Goal: Transaction & Acquisition: Purchase product/service

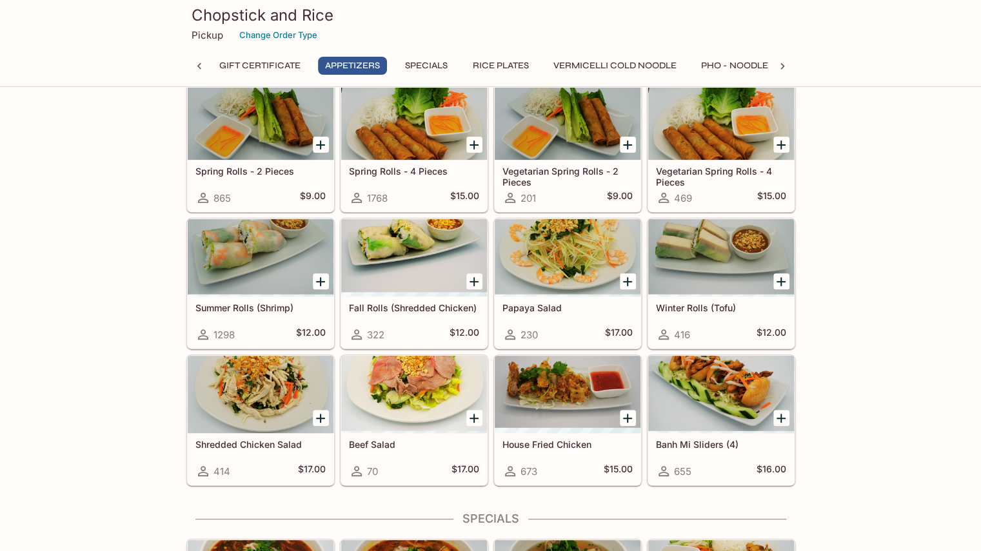
scroll to position [101, 0]
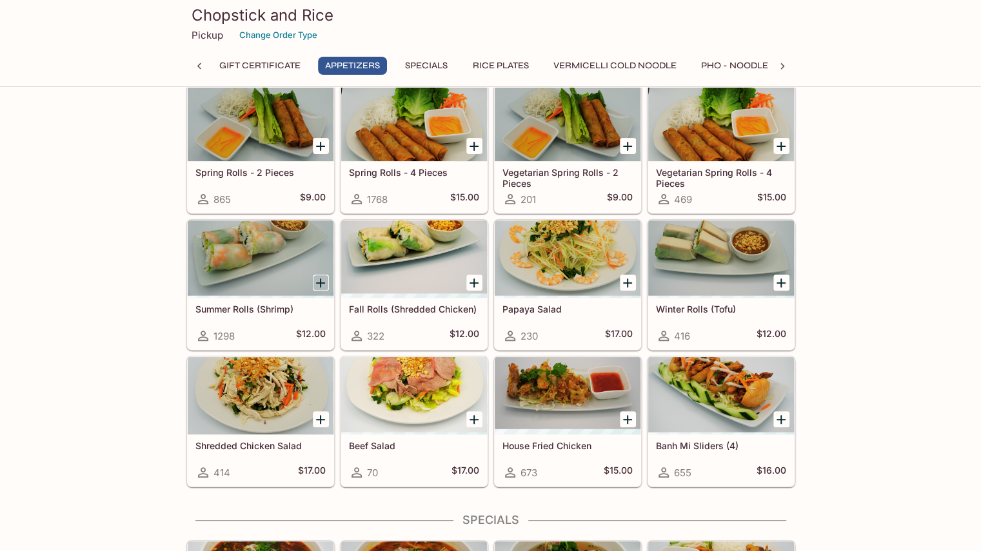
click at [322, 284] on icon "Add Summer Rolls (Shrimp)" at bounding box center [320, 282] width 15 height 15
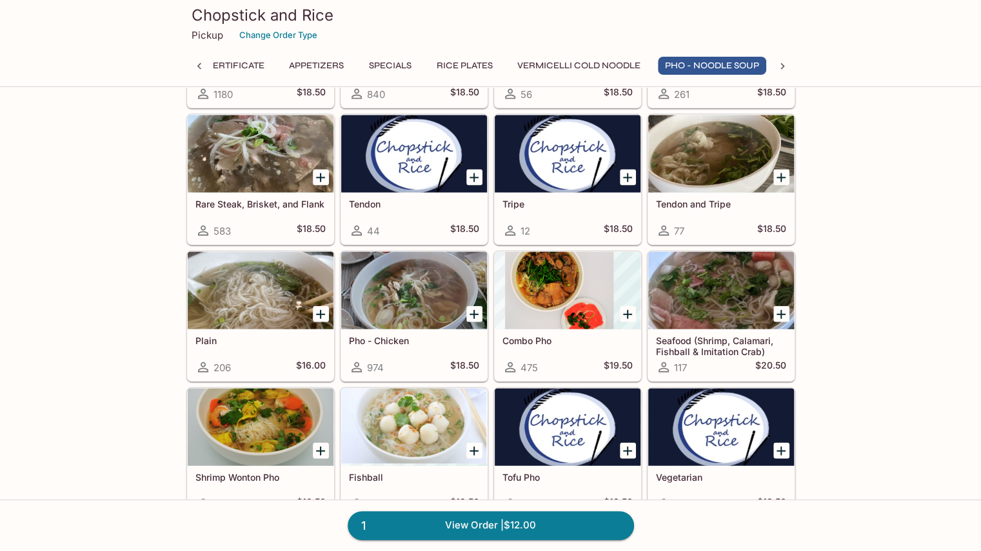
scroll to position [1627, 0]
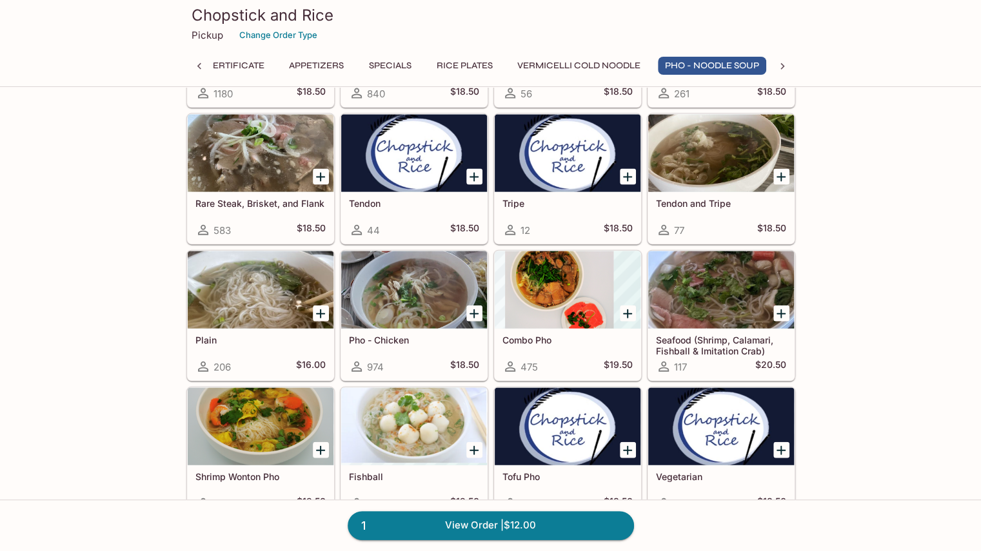
click at [562, 268] on div at bounding box center [567, 289] width 146 height 77
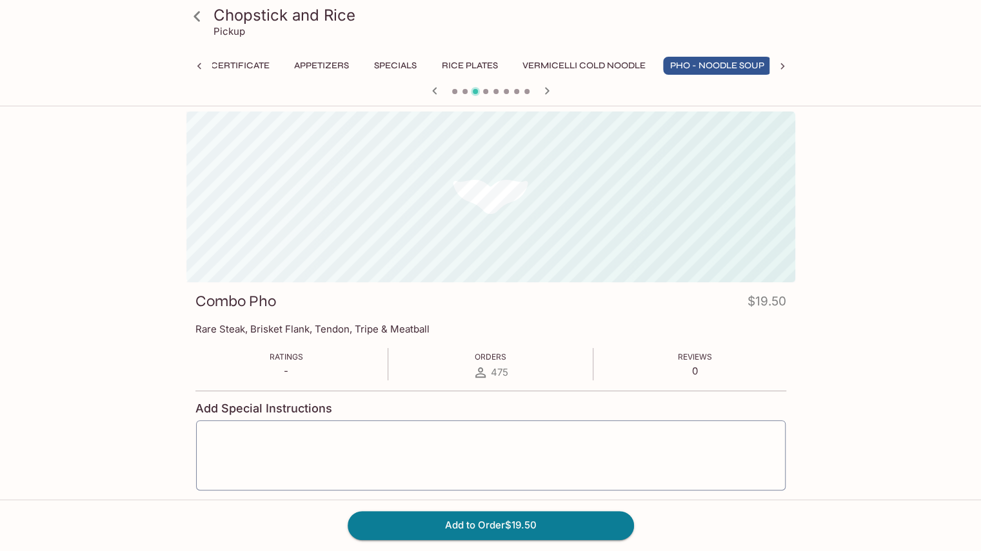
scroll to position [0, 41]
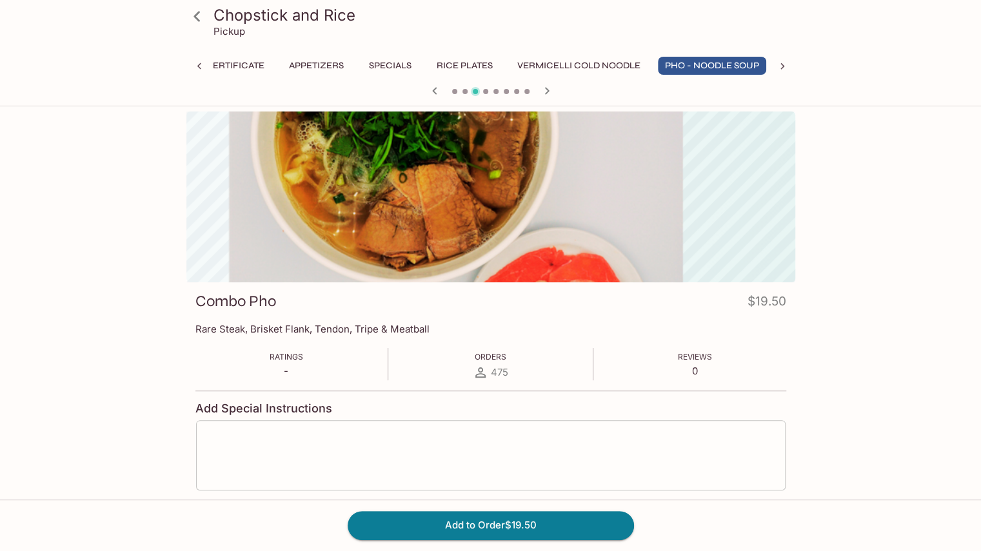
click at [260, 442] on textarea at bounding box center [490, 455] width 571 height 49
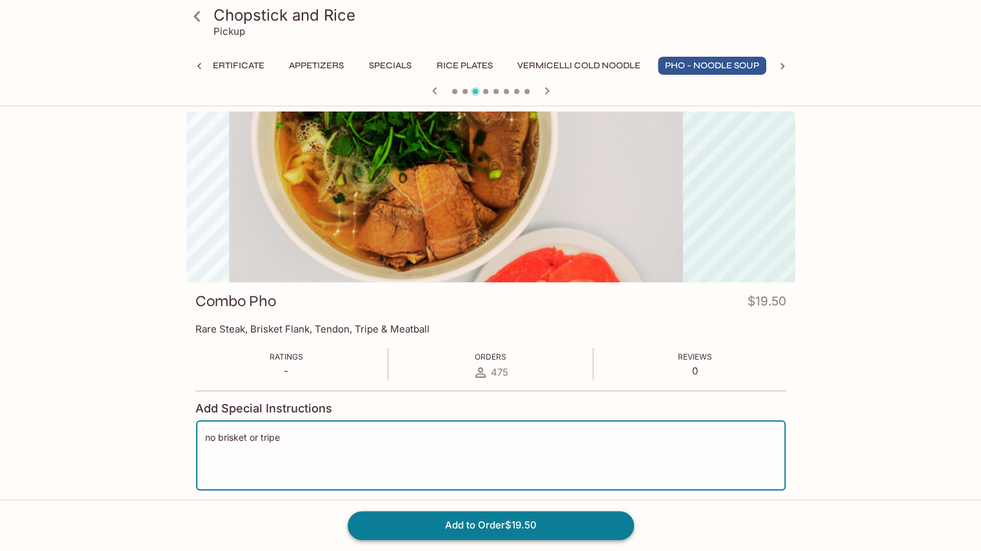
type textarea "no brisket or tripe"
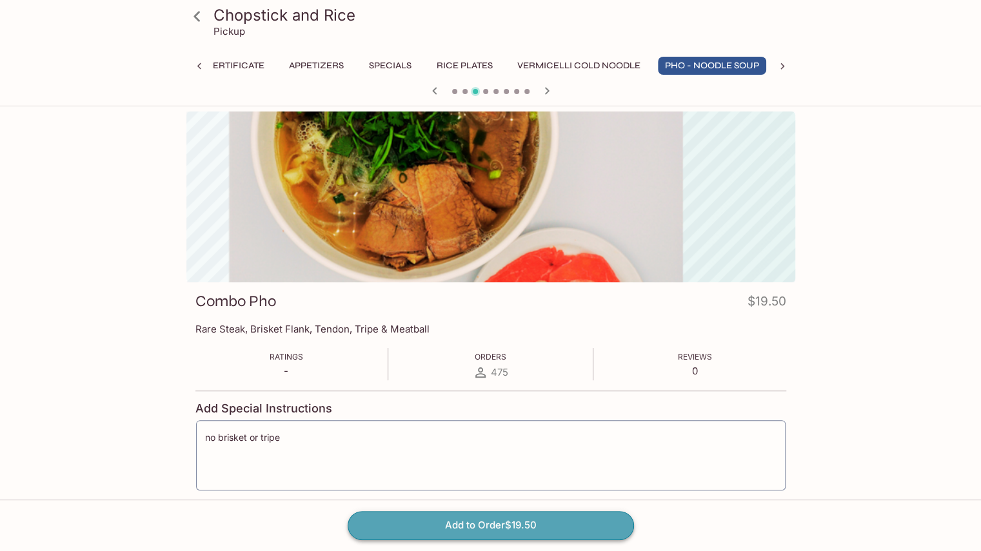
click at [392, 524] on button "Add to Order $19.50" at bounding box center [490, 525] width 286 height 28
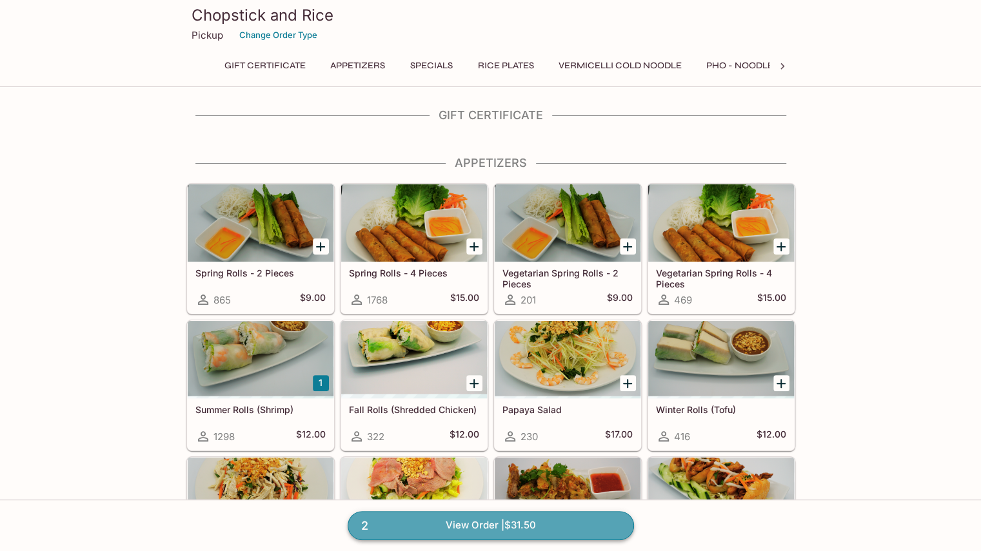
click at [402, 527] on link "2 View Order | $31.50" at bounding box center [490, 525] width 286 height 28
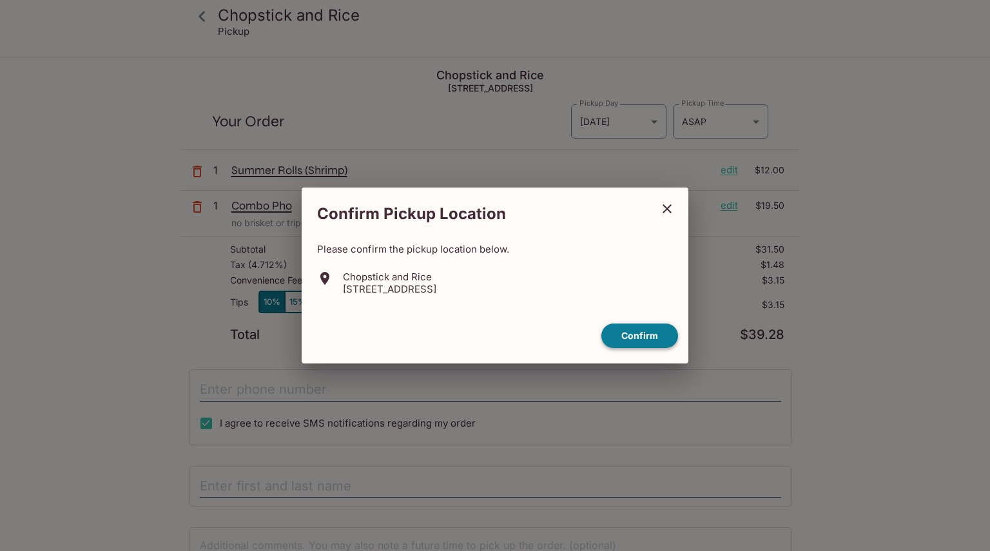
click at [626, 337] on button "Confirm" at bounding box center [639, 336] width 77 height 25
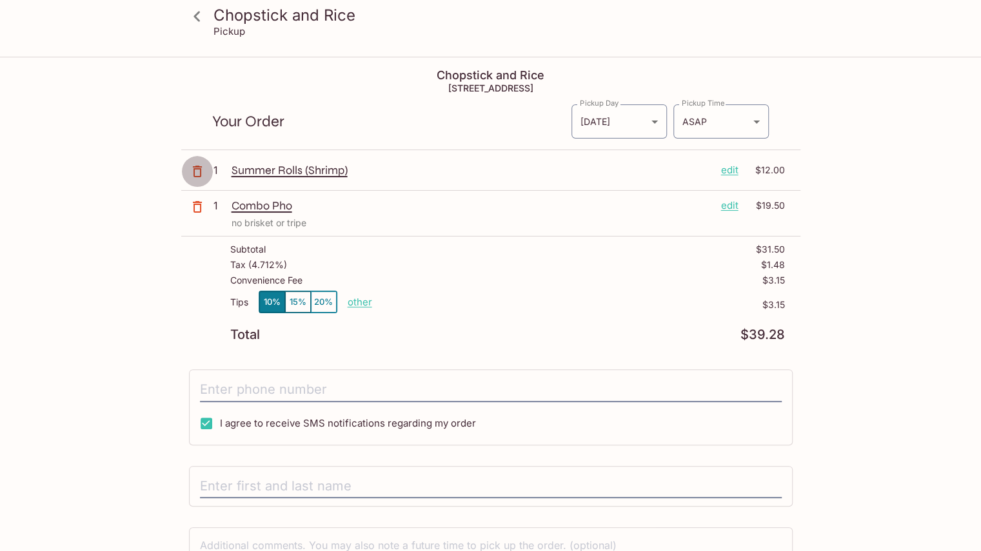
click at [197, 166] on icon "button" at bounding box center [197, 172] width 9 height 12
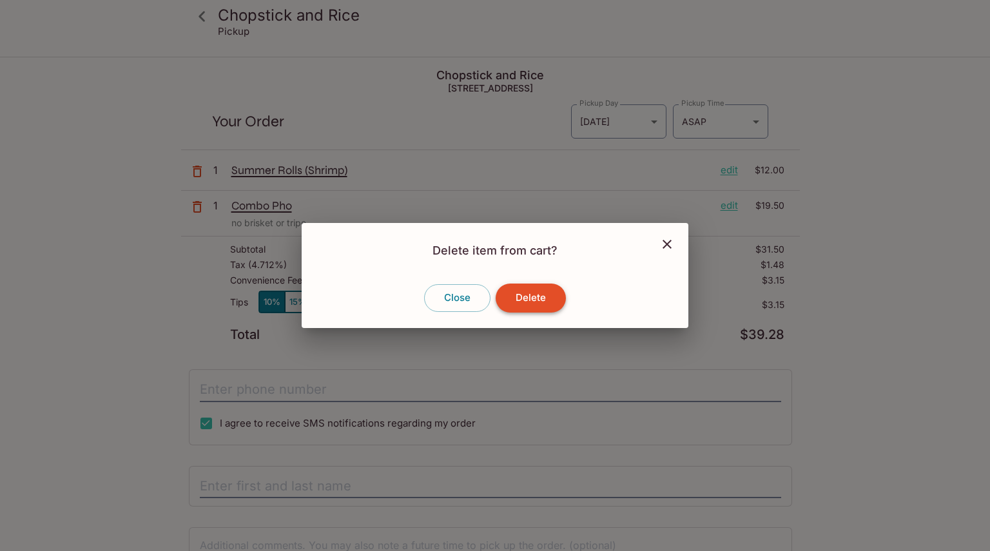
click at [551, 295] on button "Delete" at bounding box center [531, 298] width 70 height 28
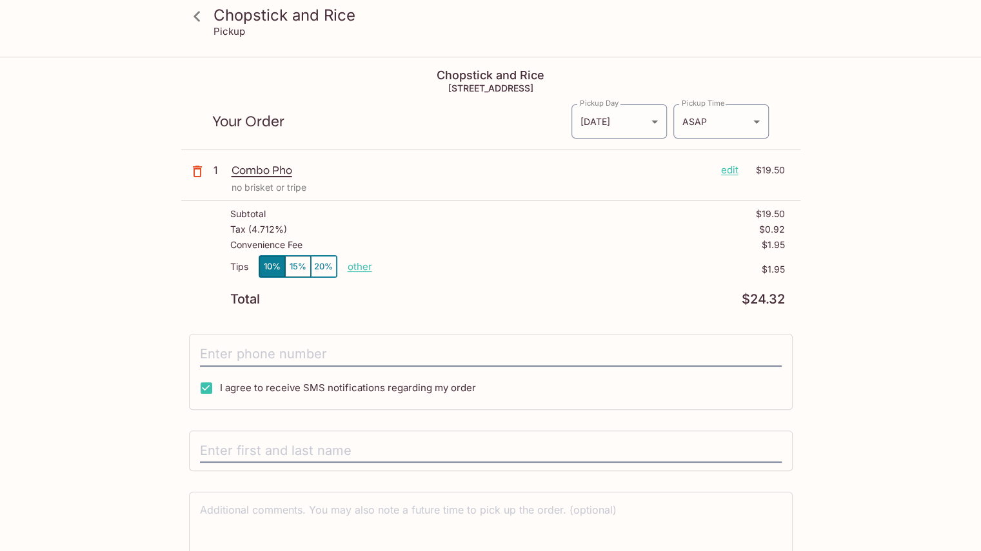
click at [197, 171] on icon "button" at bounding box center [197, 171] width 15 height 15
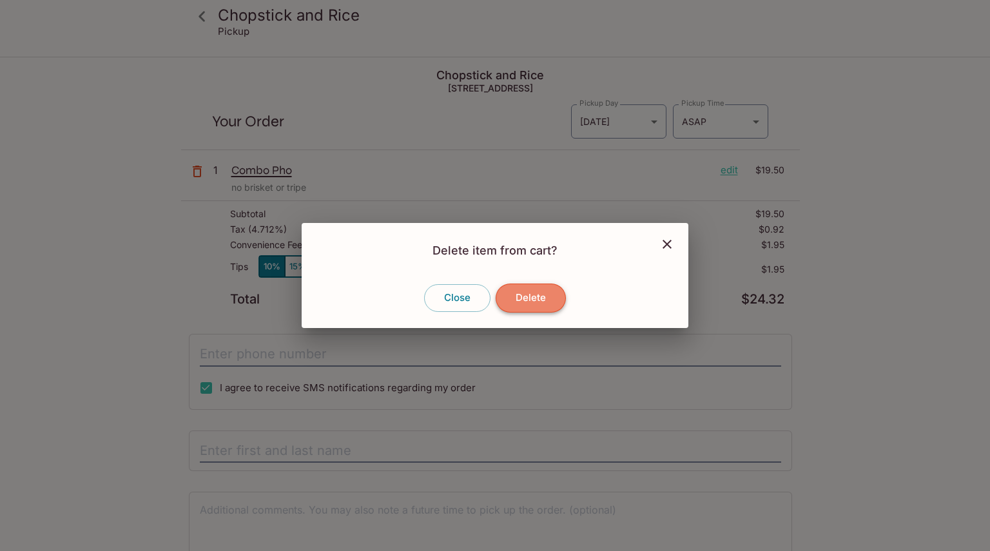
click at [552, 295] on button "Delete" at bounding box center [531, 298] width 70 height 28
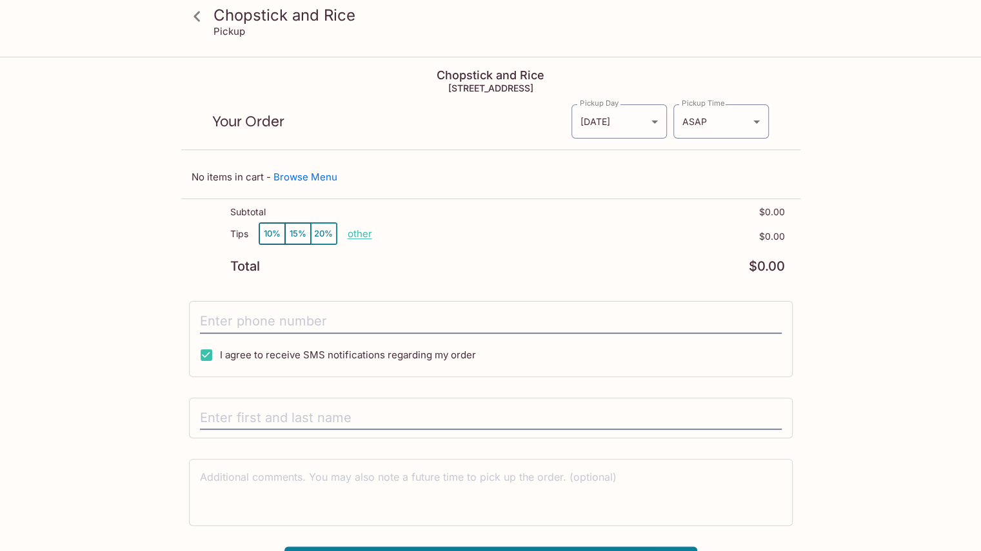
click at [306, 19] on h3 "Chopstick and Rice" at bounding box center [501, 15] width 576 height 20
click at [195, 19] on icon at bounding box center [197, 16] width 23 height 23
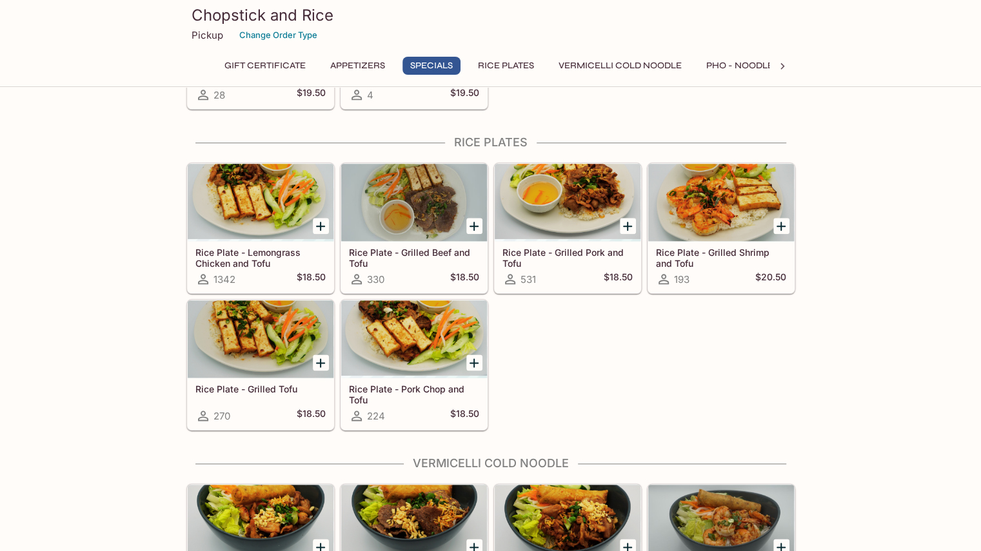
scroll to position [778, 0]
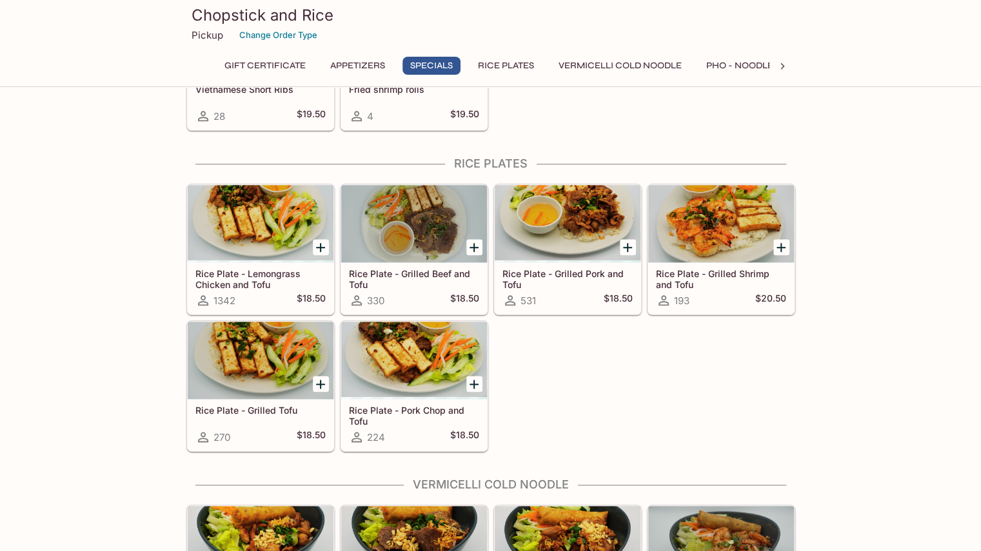
click at [336, 298] on div "Rice Plate - Grilled Beef and Tofu 330 $18.50" at bounding box center [411, 247] width 153 height 137
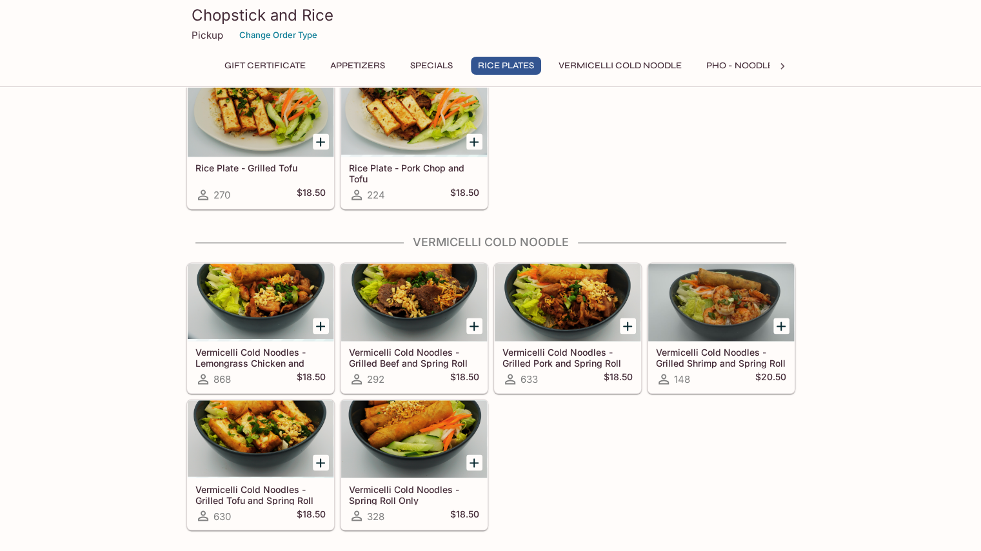
scroll to position [996, 0]
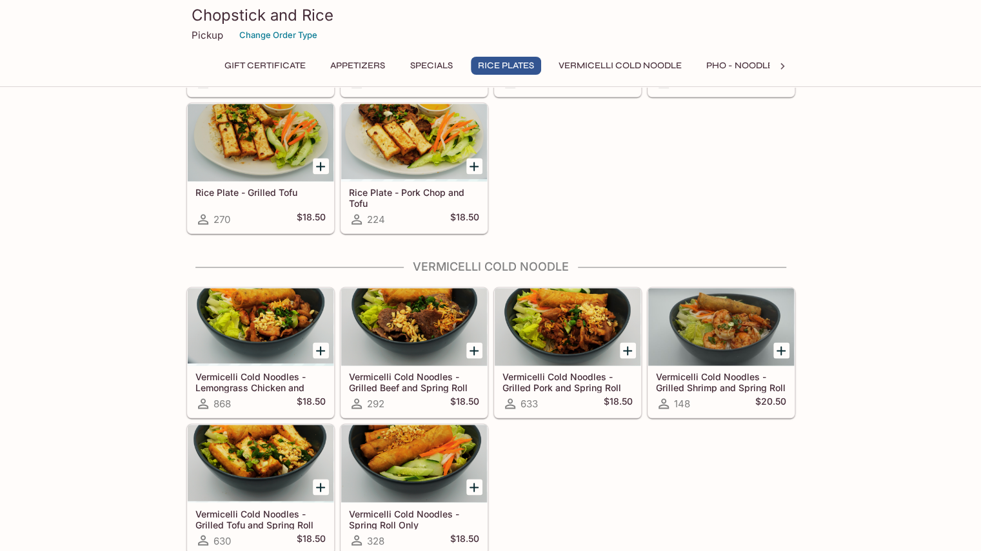
click at [227, 431] on div at bounding box center [261, 463] width 146 height 77
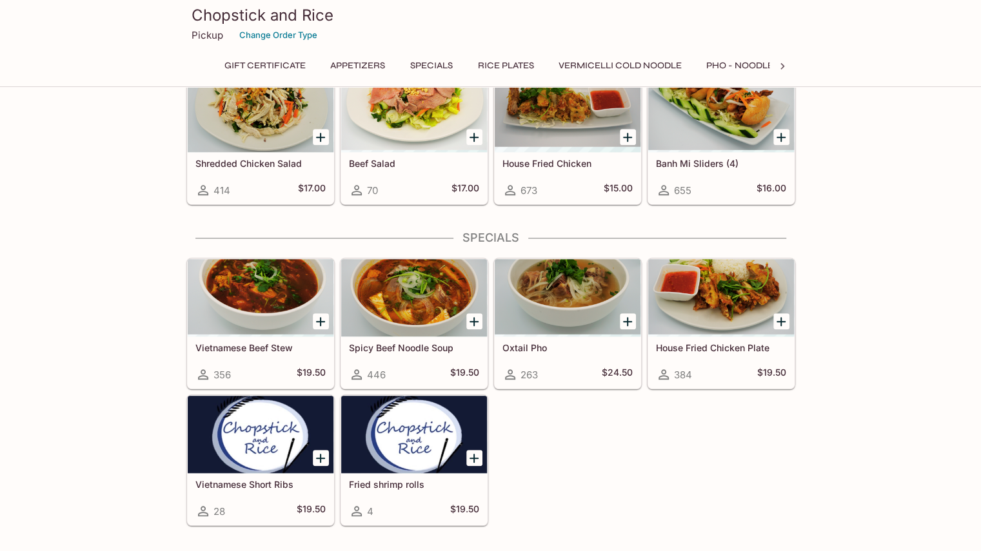
scroll to position [304, 0]
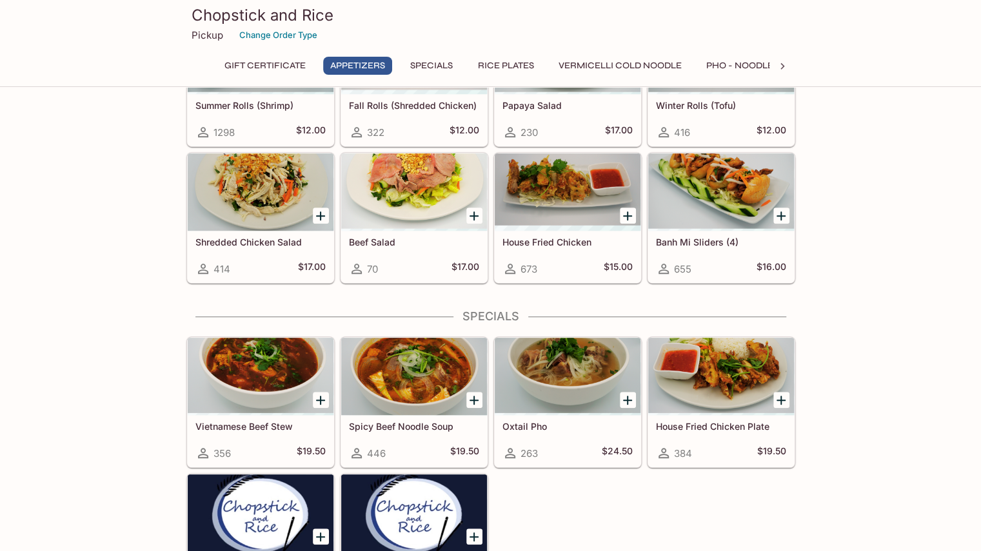
click at [560, 177] on div at bounding box center [567, 191] width 146 height 77
